Goal: Task Accomplishment & Management: Manage account settings

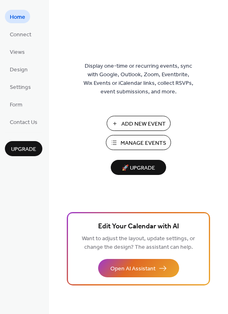
click at [142, 145] on span "Manage Events" at bounding box center [144, 143] width 46 height 9
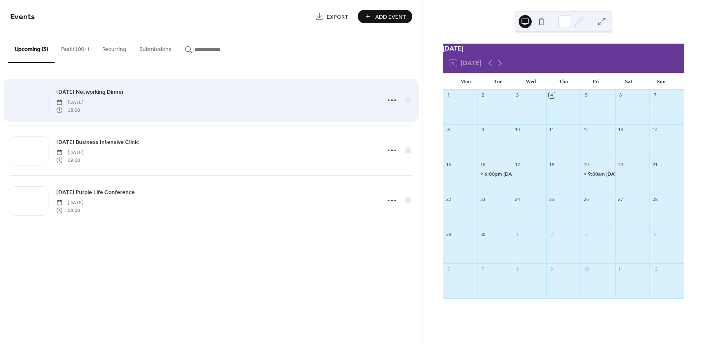
click at [101, 92] on span "[DATE] Networking Dinner" at bounding box center [90, 92] width 68 height 9
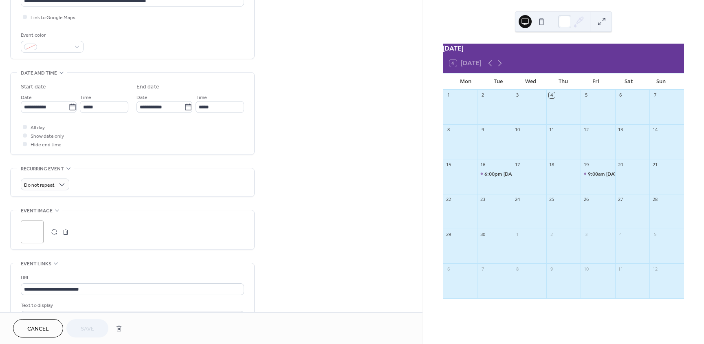
scroll to position [204, 0]
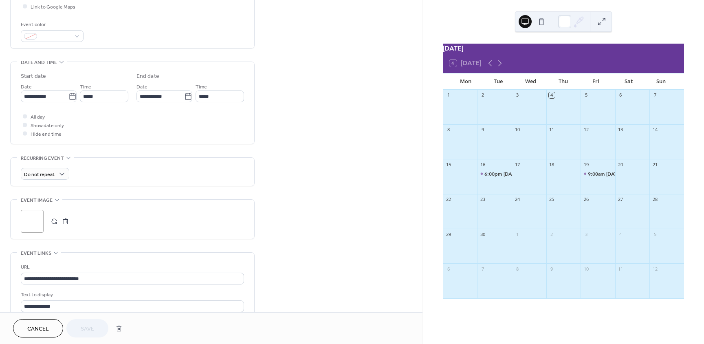
click at [67, 220] on button "button" at bounding box center [65, 220] width 11 height 11
click at [39, 222] on div ";" at bounding box center [32, 221] width 23 height 23
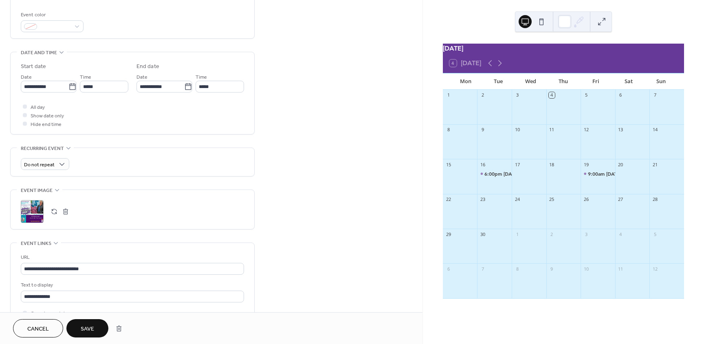
click at [93, 322] on button "Save" at bounding box center [87, 328] width 42 height 18
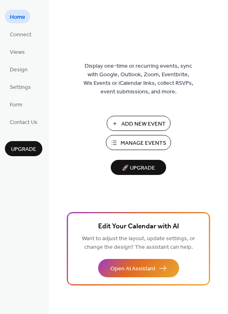
click at [132, 144] on span "Manage Events" at bounding box center [144, 143] width 46 height 9
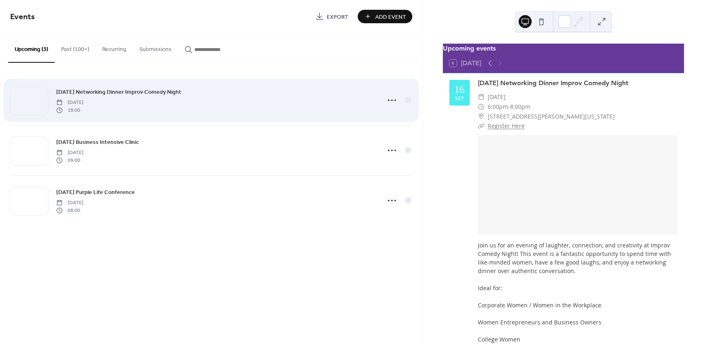
click at [126, 91] on span "Sep 16 Networking Dinner Improv Comedy Night" at bounding box center [118, 92] width 125 height 9
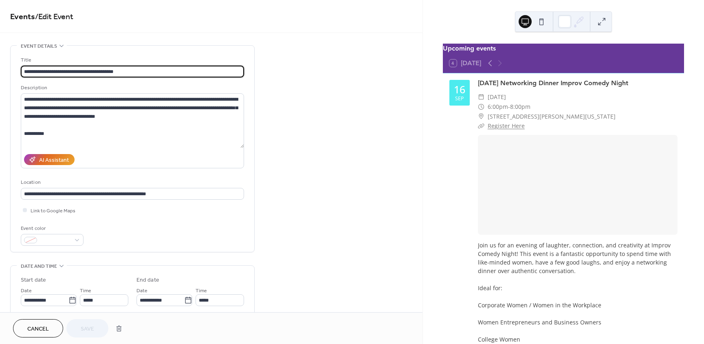
drag, startPoint x: 81, startPoint y: 70, endPoint x: 164, endPoint y: 70, distance: 83.9
click at [164, 70] on input "**********" at bounding box center [132, 72] width 223 height 12
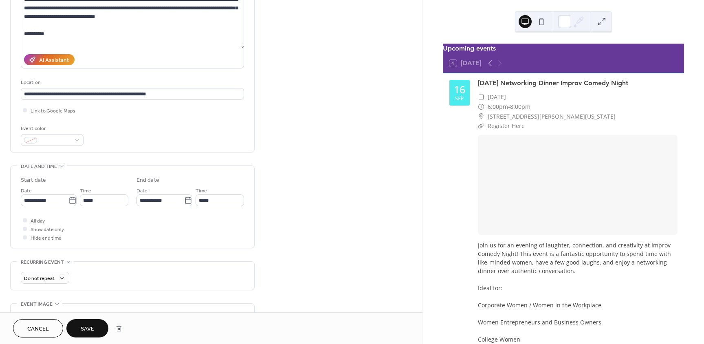
scroll to position [122, 0]
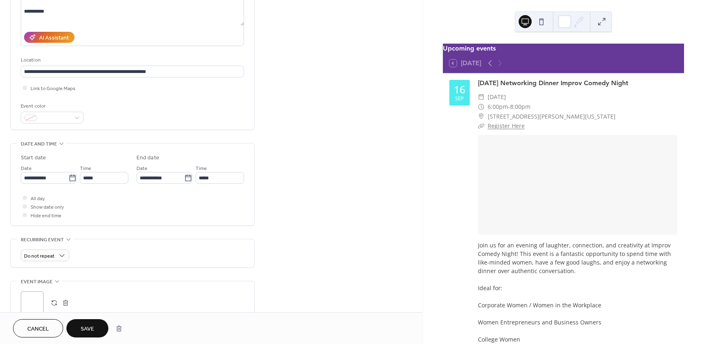
type input "**********"
click at [63, 300] on button "button" at bounding box center [65, 302] width 11 height 11
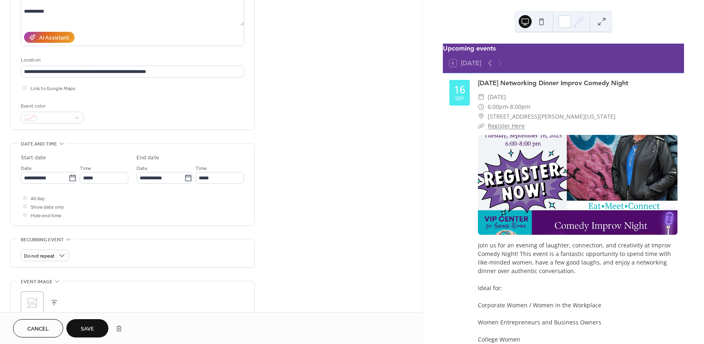
click at [44, 300] on div ";" at bounding box center [132, 302] width 223 height 23
click at [40, 300] on div ";" at bounding box center [32, 302] width 23 height 23
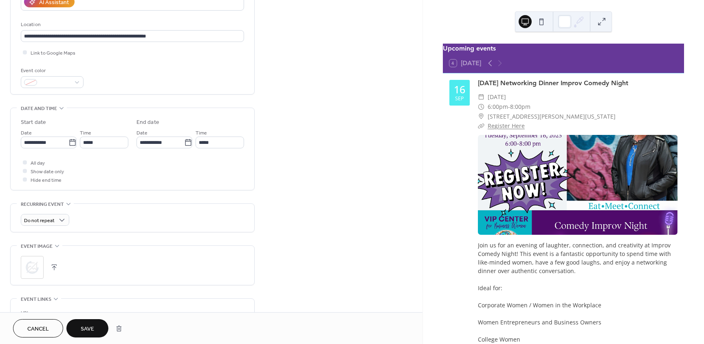
scroll to position [163, 0]
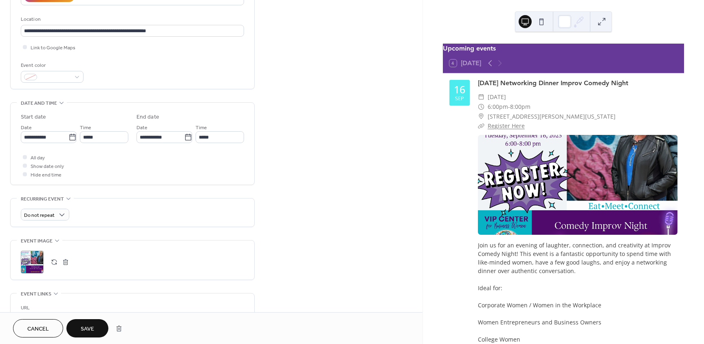
click at [64, 262] on button "button" at bounding box center [65, 261] width 11 height 11
click at [37, 263] on icon at bounding box center [31, 261] width 11 height 11
click at [94, 326] on span "Save" at bounding box center [87, 329] width 13 height 9
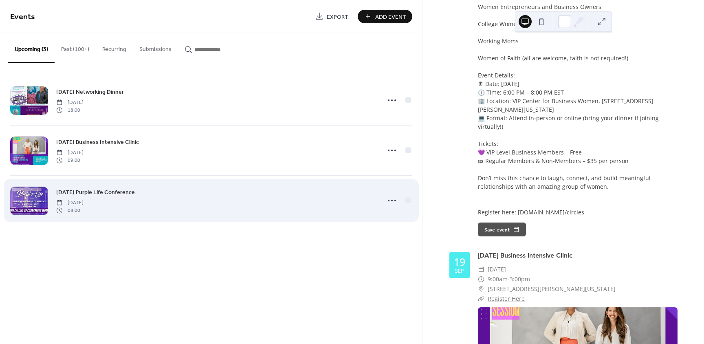
scroll to position [448, 0]
